Goal: Find specific page/section: Find specific page/section

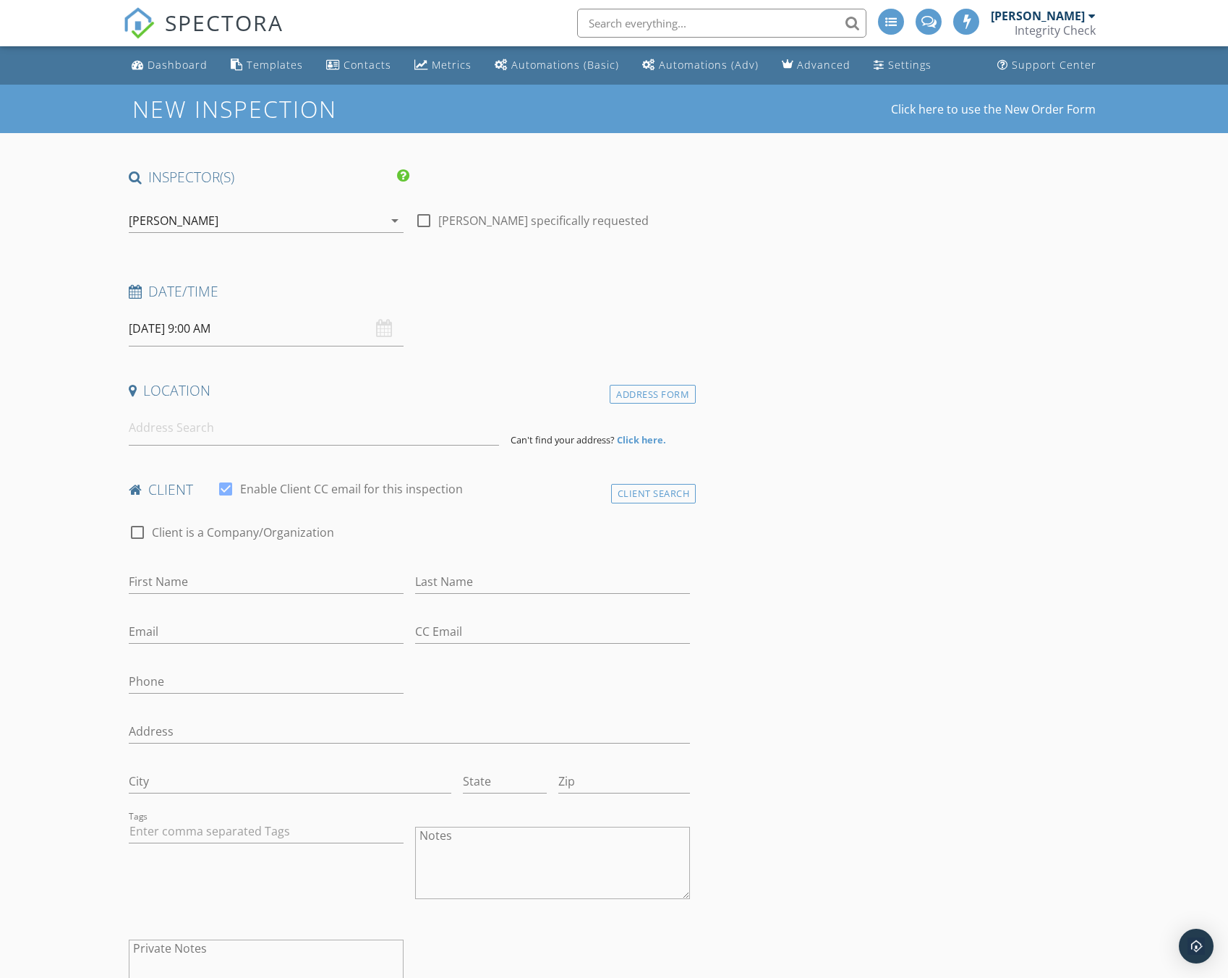
click at [231, 27] on span "SPECTORA" at bounding box center [224, 22] width 119 height 30
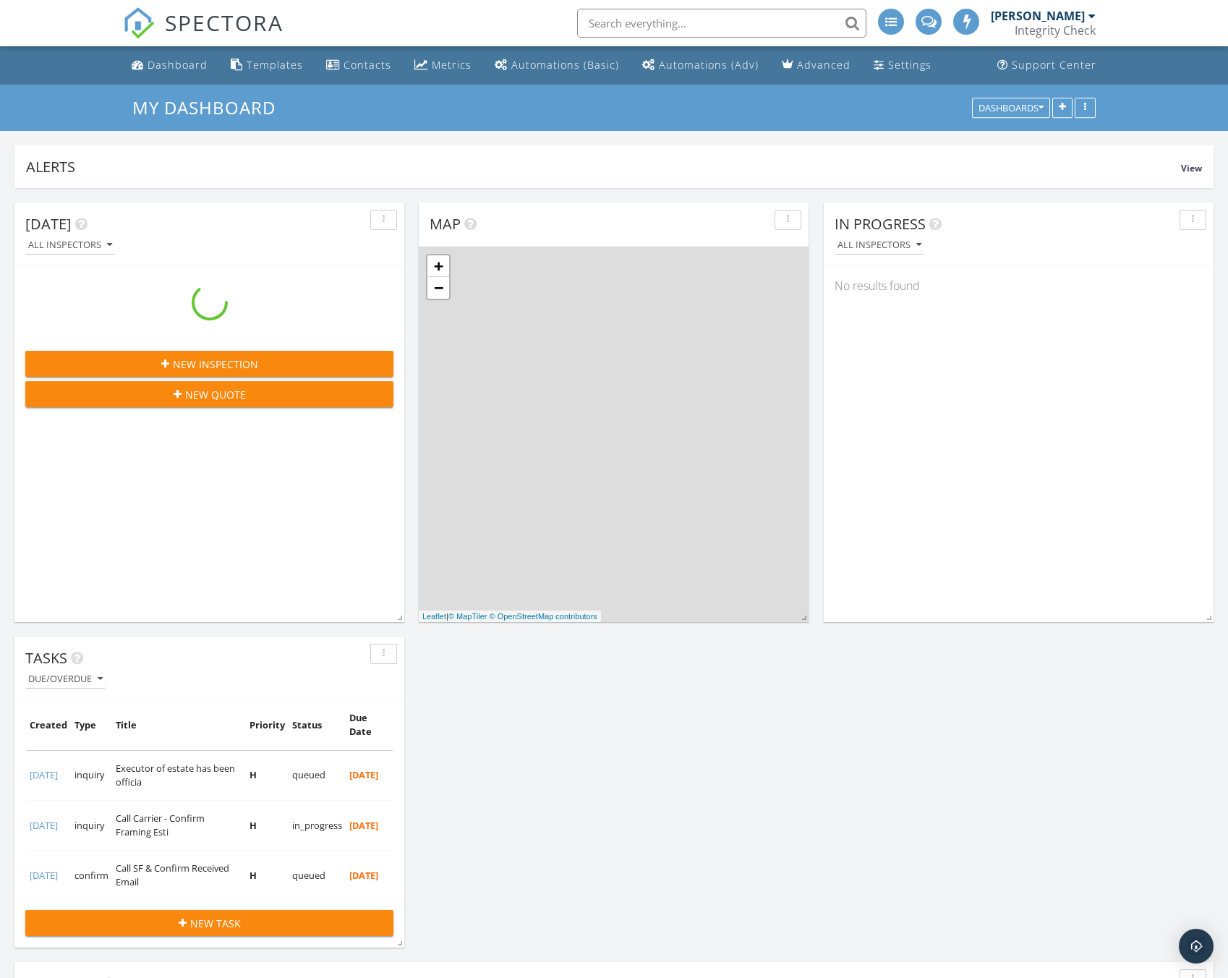
scroll to position [311, 390]
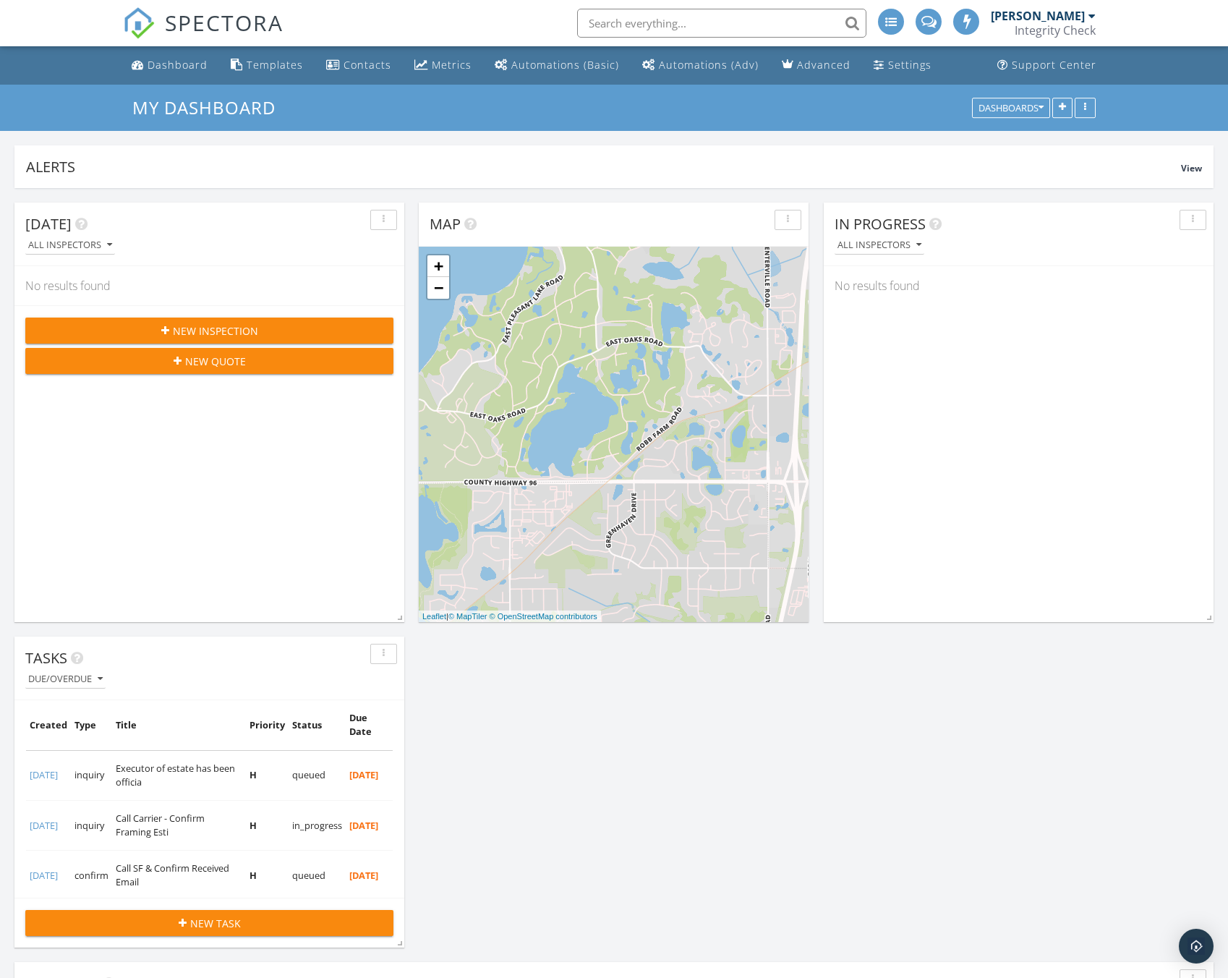
click at [600, 14] on input "text" at bounding box center [721, 23] width 289 height 29
click at [634, 19] on input "5074203471" at bounding box center [721, 23] width 289 height 29
type input "[PERSON_NAME]"
